Goal: Find specific page/section

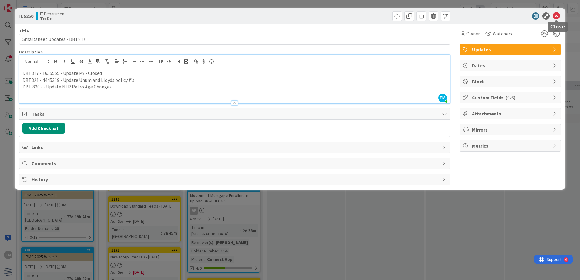
click at [556, 15] on icon at bounding box center [556, 15] width 7 height 7
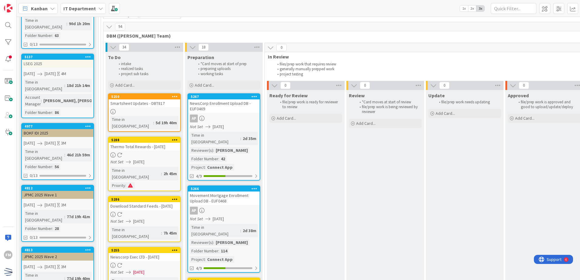
click at [151, 111] on div at bounding box center [145, 111] width 72 height 5
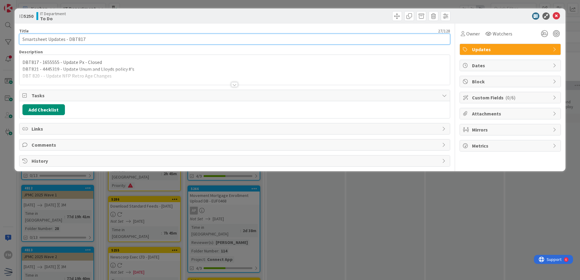
click at [113, 40] on input "Smartsheet Updates - DBT817" at bounding box center [234, 39] width 431 height 11
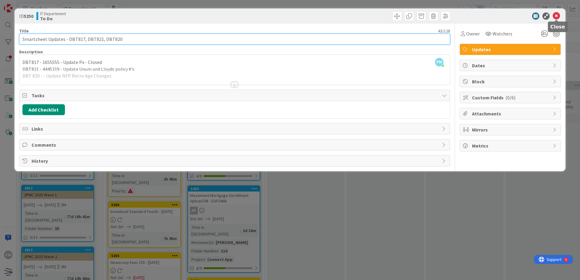
type input "Smartsheet Updates - DBT817, DBT821, DBT820"
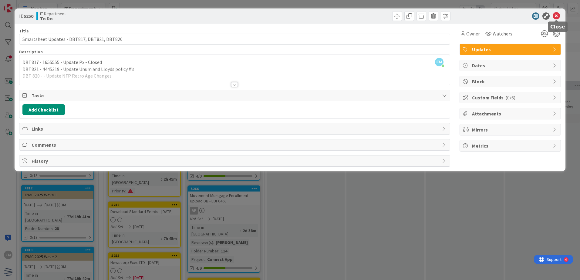
click at [560, 14] on icon at bounding box center [556, 15] width 7 height 7
